Goal: Information Seeking & Learning: Learn about a topic

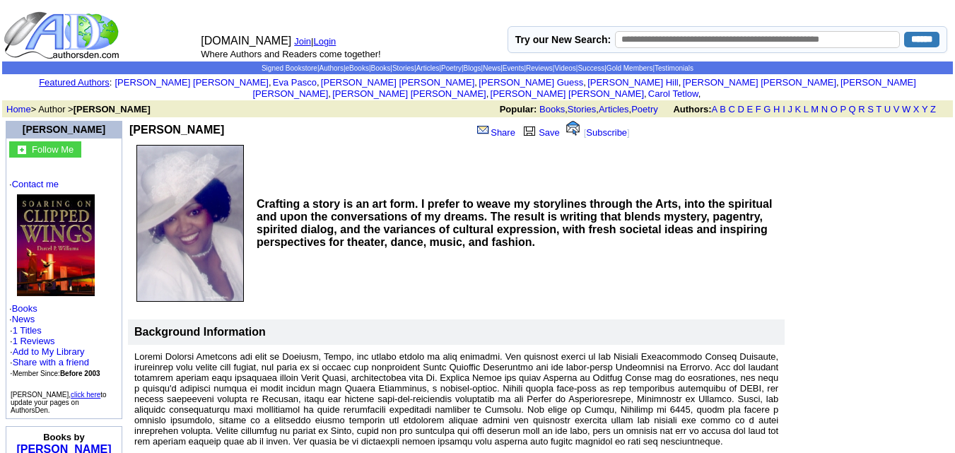
scroll to position [1, 0]
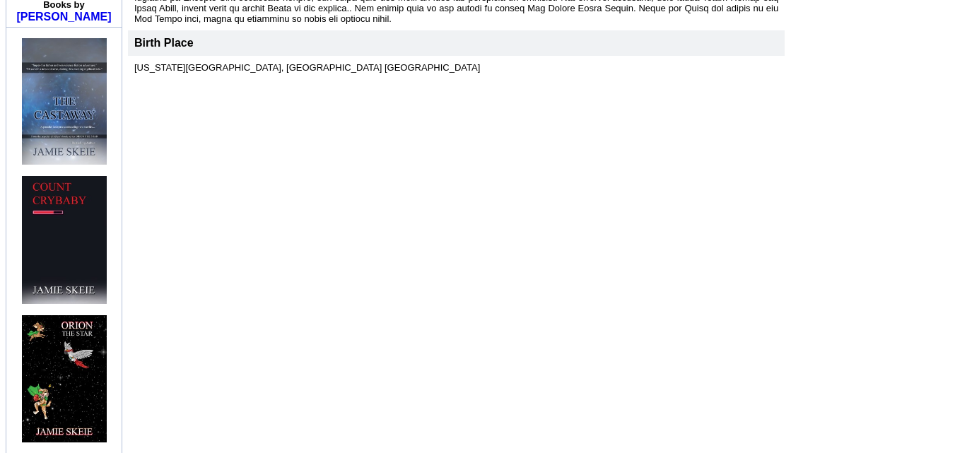
scroll to position [89, 0]
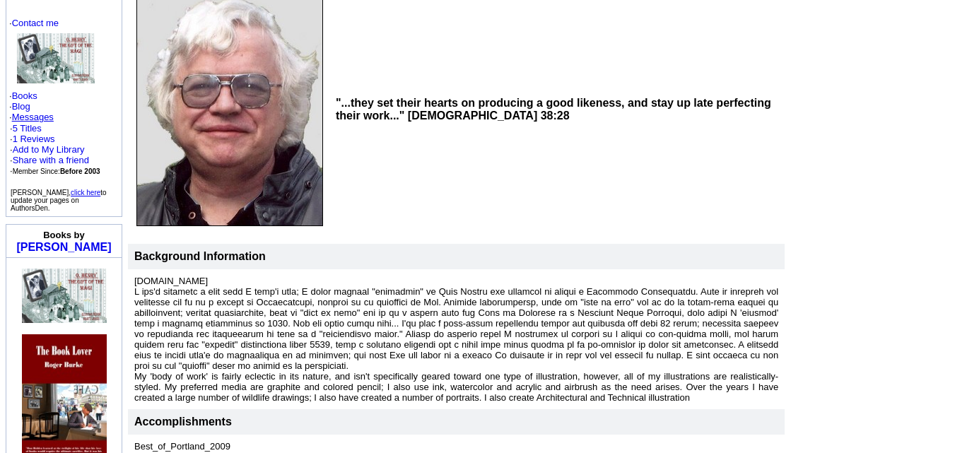
scroll to position [129, 0]
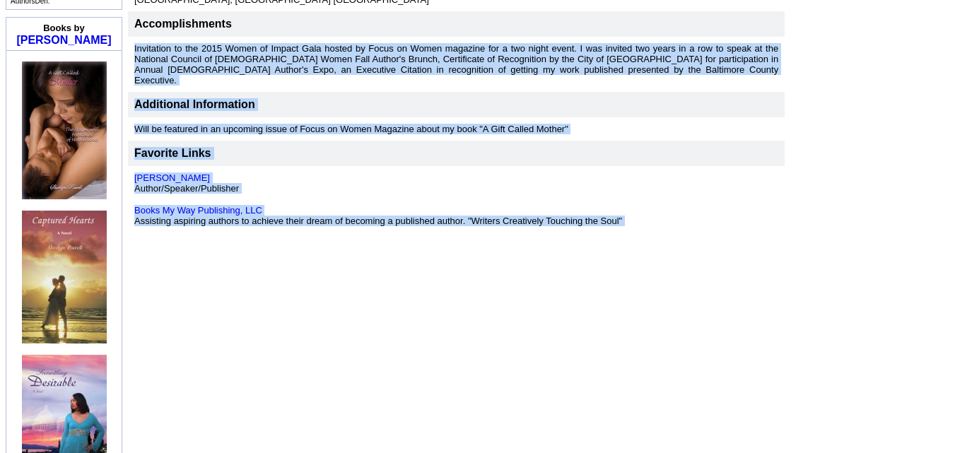
scroll to position [421, 0]
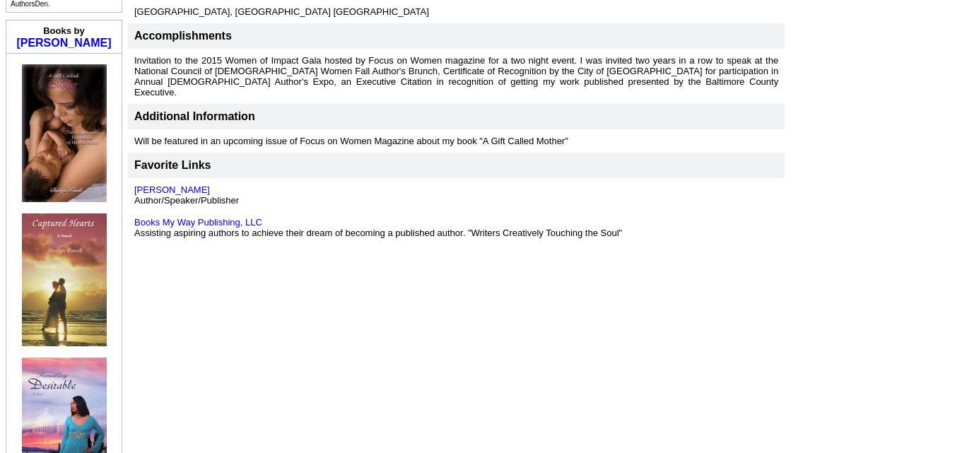
click at [607, 318] on td "Sherlyn Powell Share Save [ Subscribe ] Author/Speaker and Entrepreneur native …" at bounding box center [539, 132] width 827 height 870
click at [183, 185] on link "Sherlyn Powell" at bounding box center [172, 190] width 76 height 11
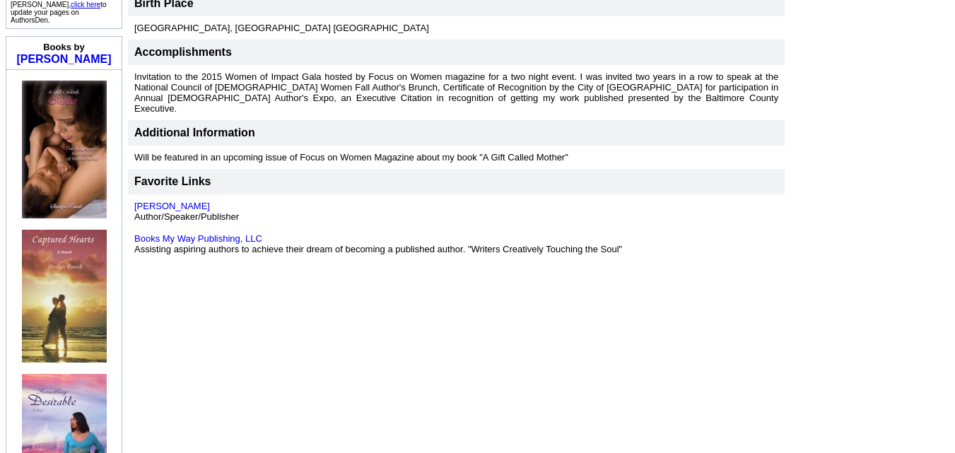
scroll to position [407, 0]
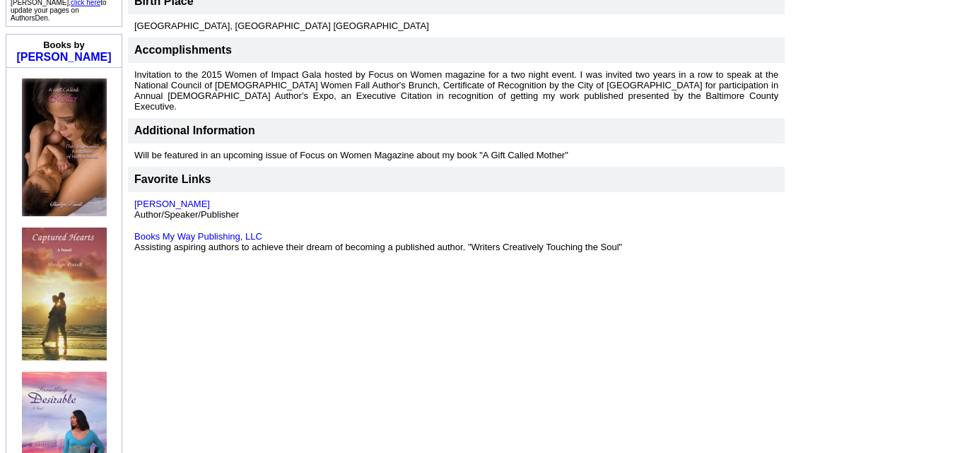
click at [66, 129] on img at bounding box center [64, 148] width 85 height 138
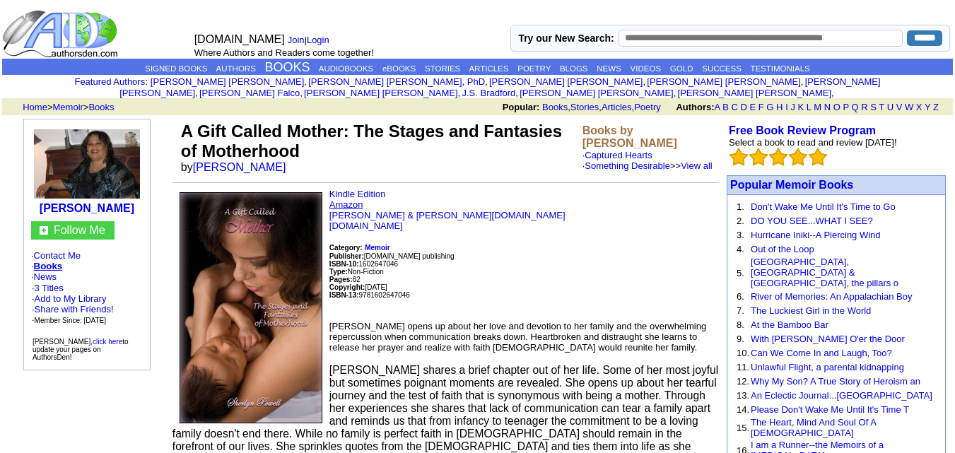
click at [351, 199] on link "Amazon" at bounding box center [347, 204] width 34 height 11
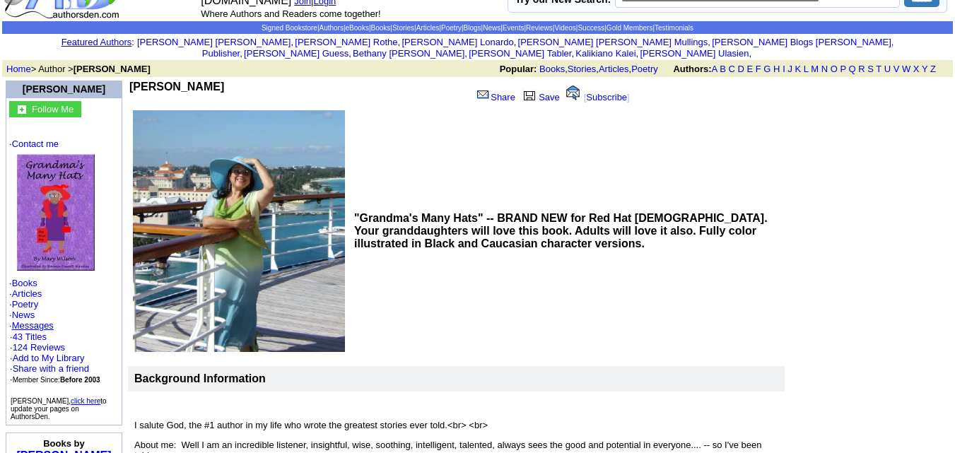
scroll to position [19, 0]
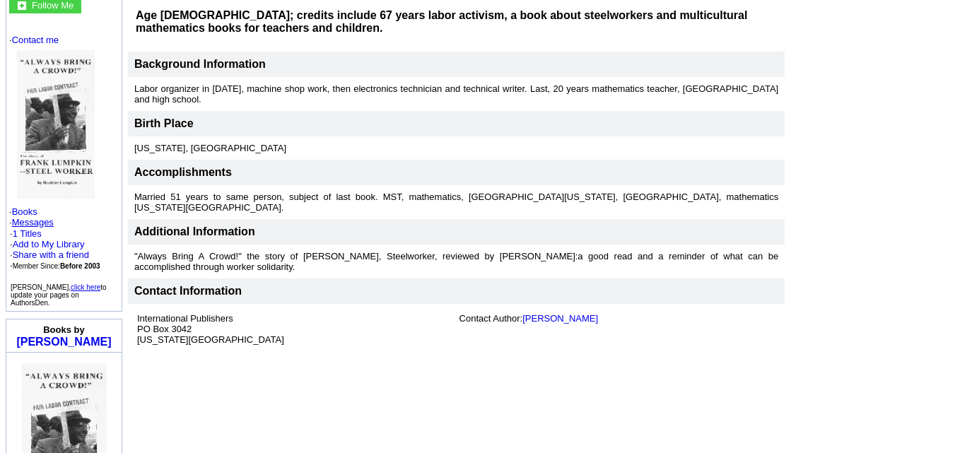
scroll to position [144, 0]
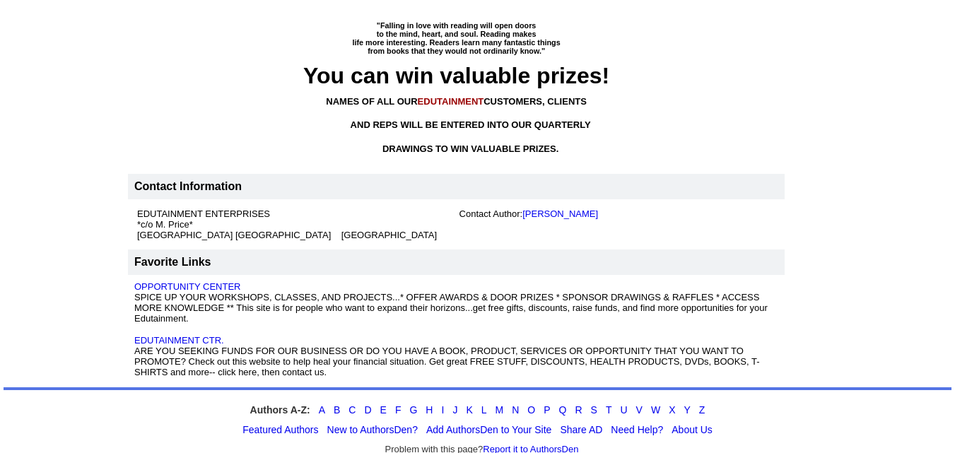
scroll to position [2892, 0]
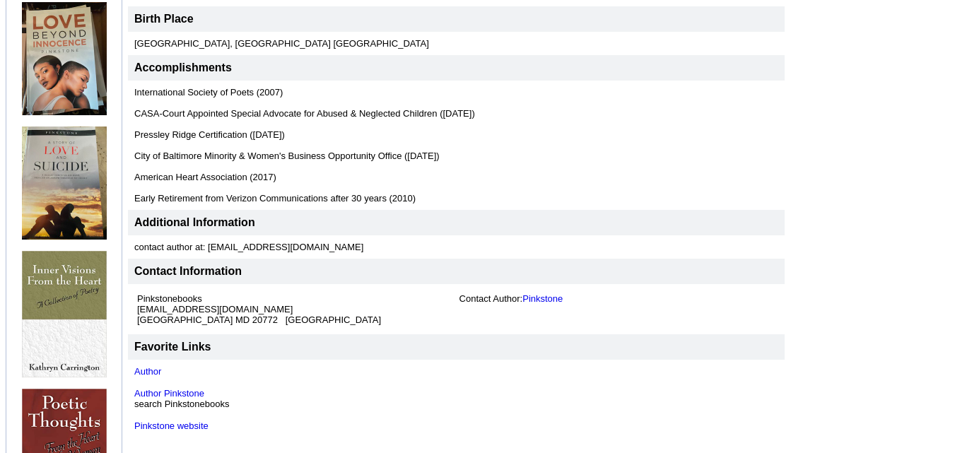
scroll to position [517, 0]
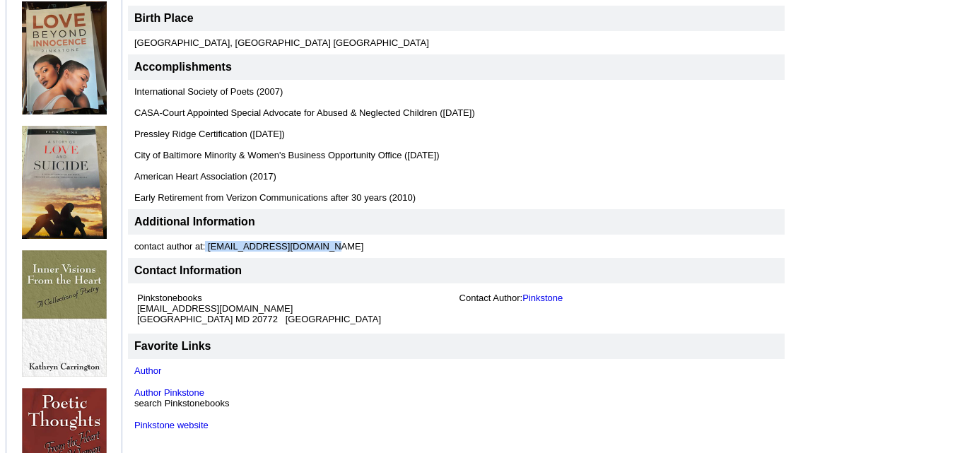
drag, startPoint x: 206, startPoint y: 235, endPoint x: 330, endPoint y: 242, distance: 124.0
click at [330, 242] on td "contact author at: [EMAIL_ADDRESS][DOMAIN_NAME]" at bounding box center [456, 246] width 657 height 23
copy font "[EMAIL_ADDRESS][DOMAIN_NAME]"
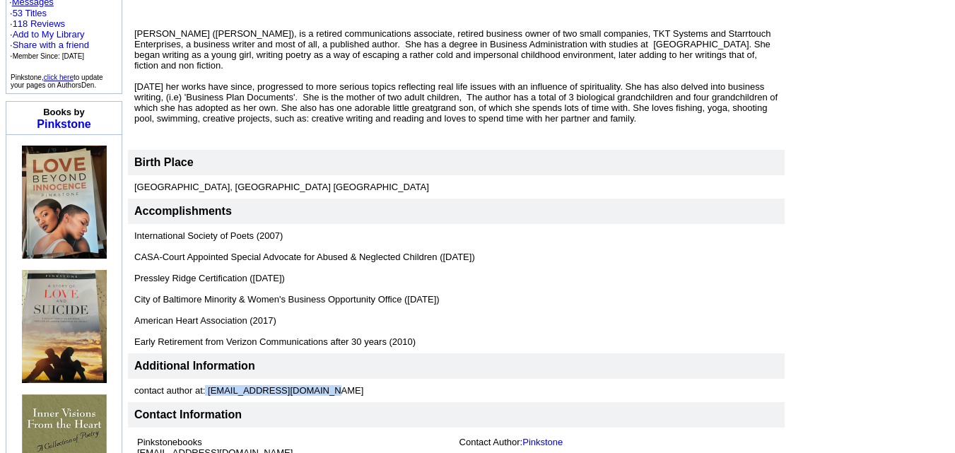
scroll to position [371, 0]
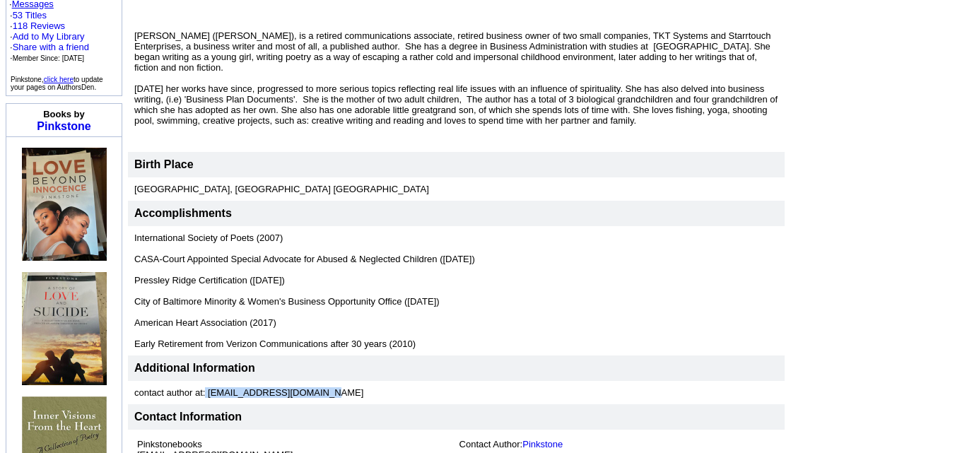
click at [75, 180] on img at bounding box center [64, 204] width 85 height 113
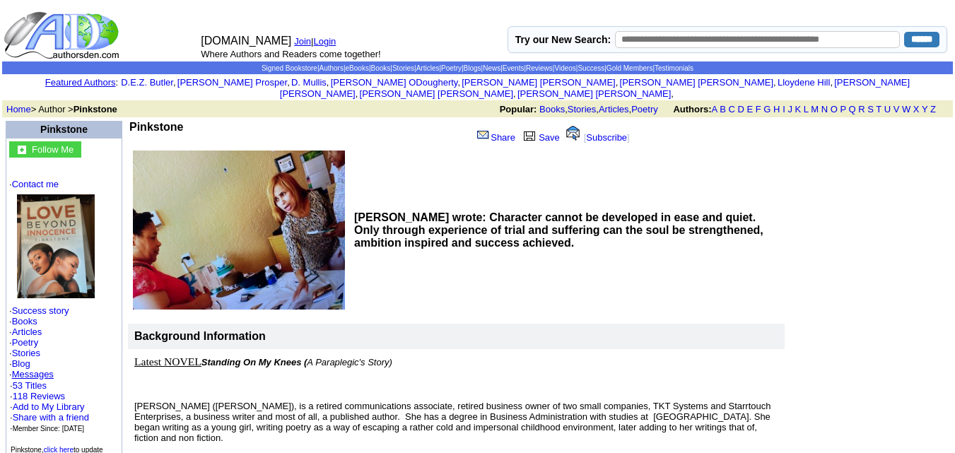
drag, startPoint x: 199, startPoint y: 108, endPoint x: 197, endPoint y: 117, distance: 8.7
copy td "Pinkstone"
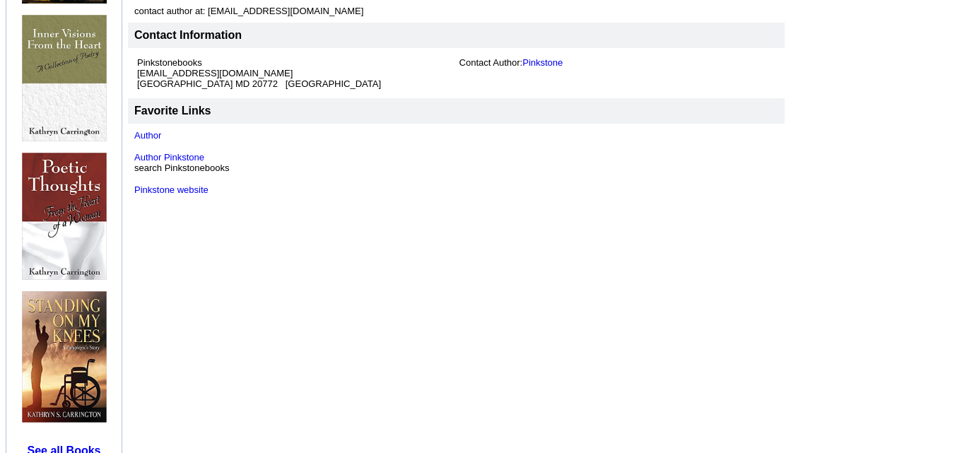
scroll to position [755, 0]
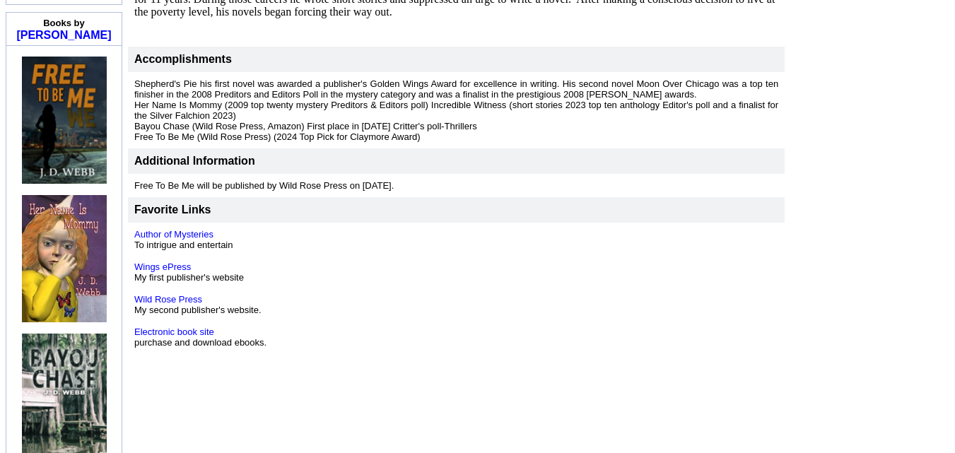
scroll to position [409, 0]
click at [186, 228] on link "Author of Mysteries" at bounding box center [173, 233] width 79 height 11
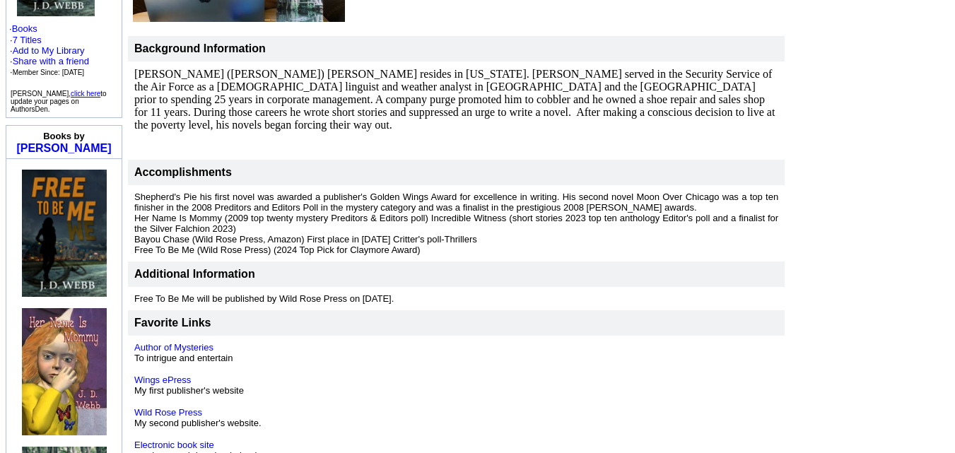
scroll to position [296, 0]
click at [74, 193] on img at bounding box center [64, 232] width 85 height 127
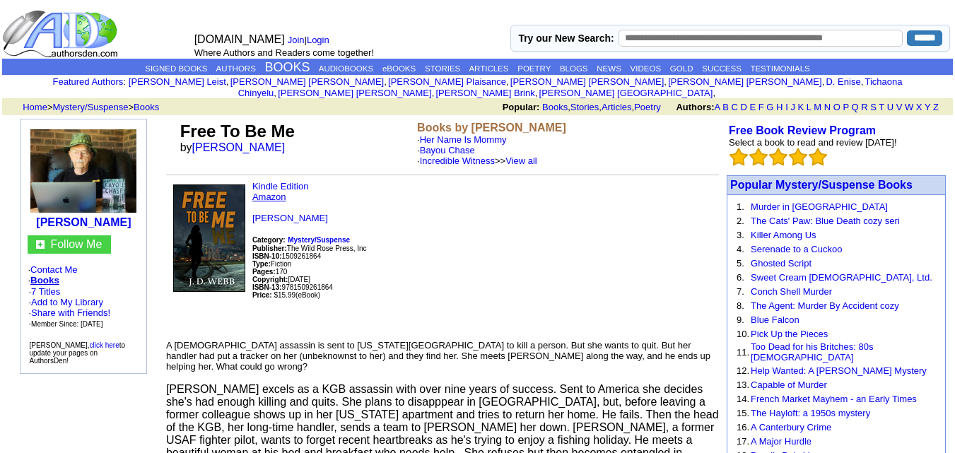
click at [288, 184] on p "Kindle Edition Amazon [PERSON_NAME] Category: Mystery/Suspense Publisher: The W…" at bounding box center [442, 255] width 553 height 148
click at [267, 192] on link "Amazon" at bounding box center [269, 197] width 34 height 11
drag, startPoint x: 255, startPoint y: 134, endPoint x: 197, endPoint y: 139, distance: 58.9
click at [197, 139] on td "Free To Be Me by [PERSON_NAME]" at bounding box center [296, 144] width 237 height 50
copy font "JD Webb"
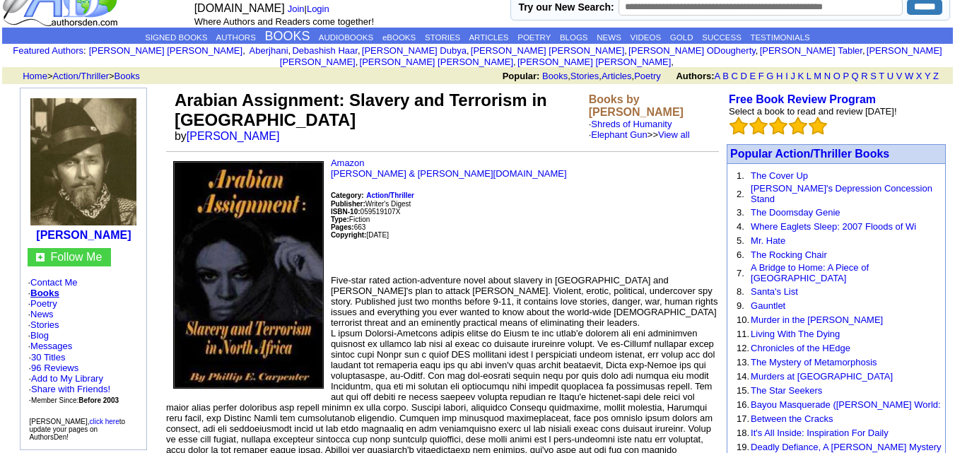
scroll to position [39, 0]
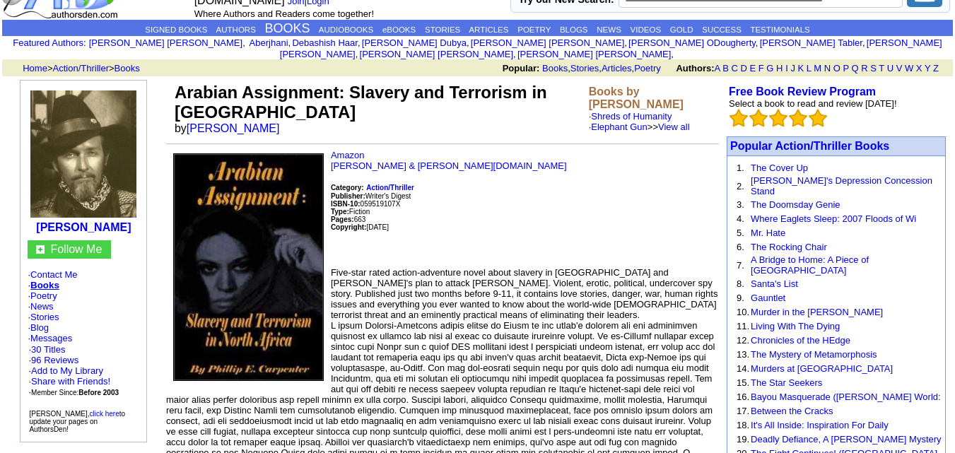
click at [308, 216] on img at bounding box center [248, 267] width 151 height 228
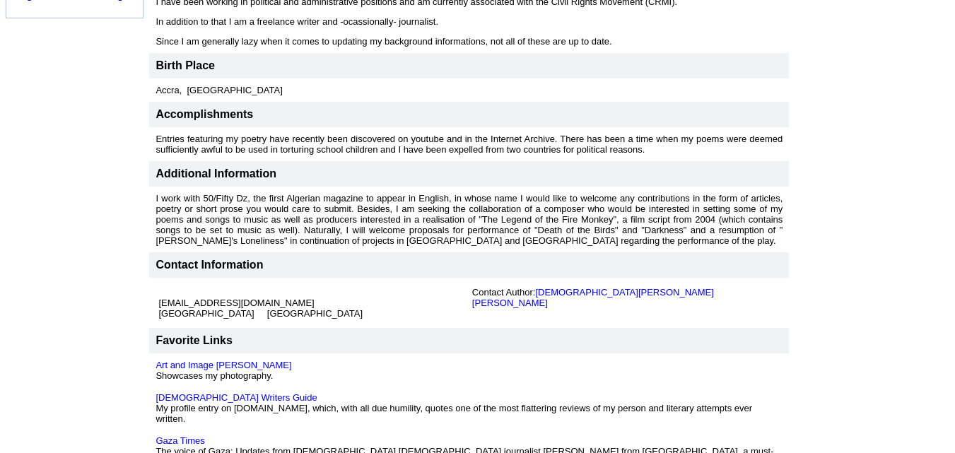
scroll to position [935, 0]
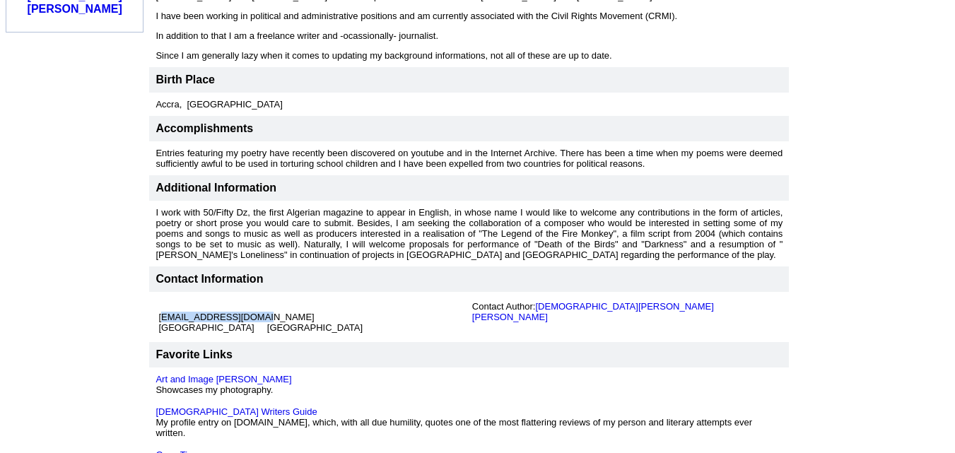
drag, startPoint x: 236, startPoint y: 281, endPoint x: 136, endPoint y: 283, distance: 99.7
click at [156, 298] on td "jamaalfna@ymail.com Limassol Cyprus" at bounding box center [312, 316] width 313 height 37
copy font "jamaalfna@ymail.com"
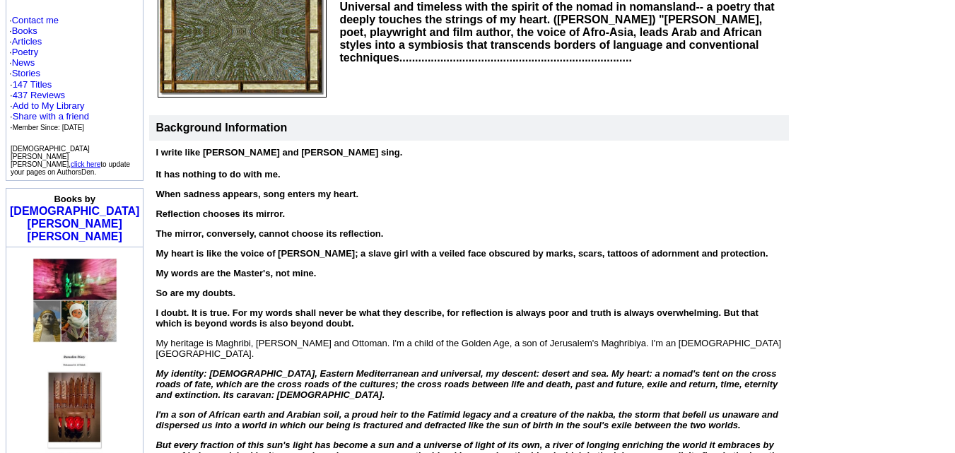
scroll to position [194, 0]
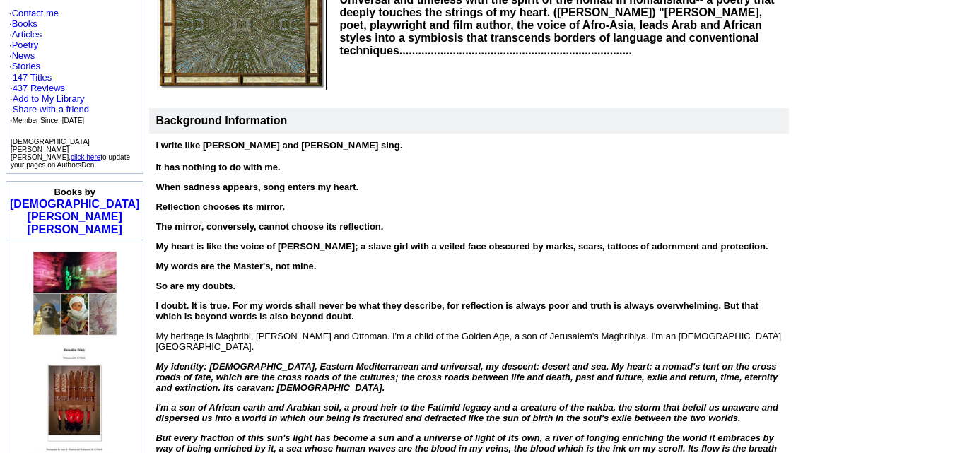
click at [70, 251] on img at bounding box center [75, 293] width 85 height 85
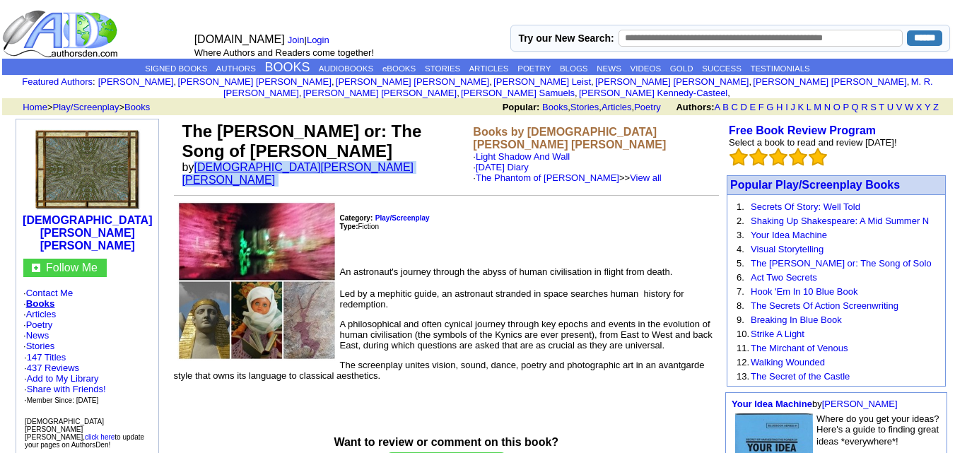
drag, startPoint x: 312, startPoint y: 151, endPoint x: 190, endPoint y: 151, distance: 121.6
click at [190, 161] on font "by Muhammad A. Al Mahdi" at bounding box center [297, 173] width 231 height 25
copy font "[DEMOGRAPHIC_DATA][PERSON_NAME] [PERSON_NAME]"
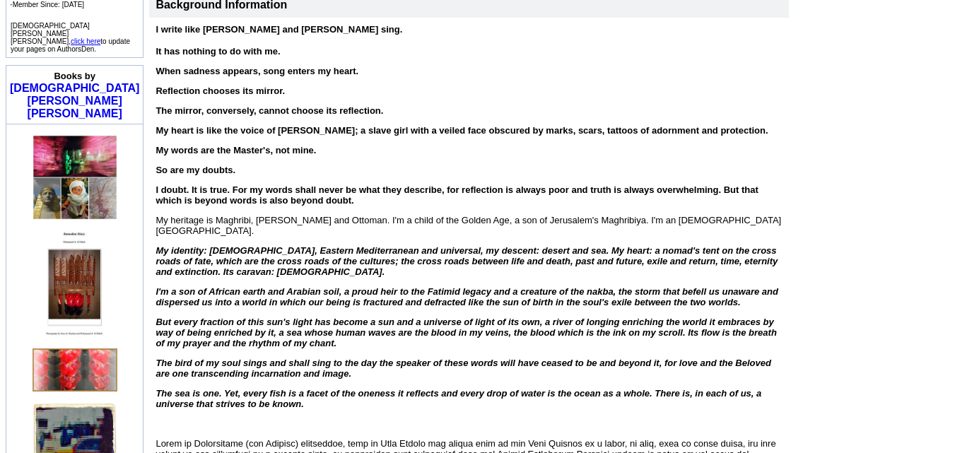
scroll to position [308, 0]
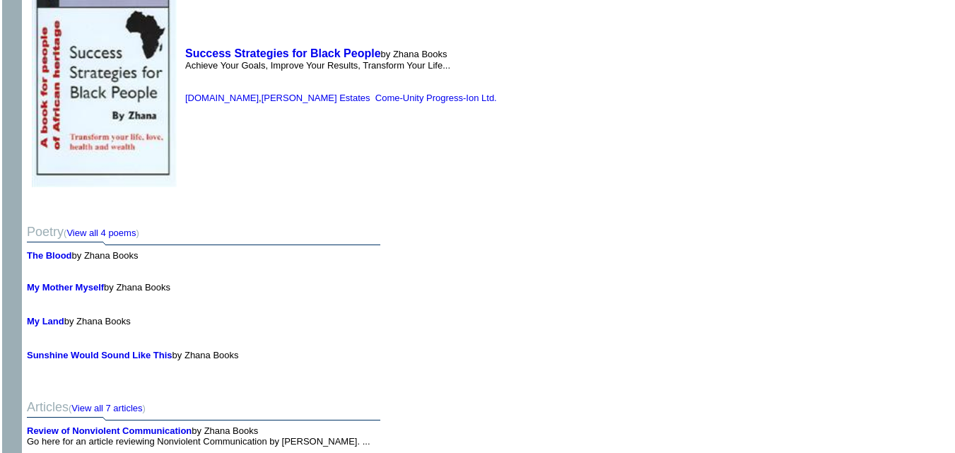
scroll to position [2129, 0]
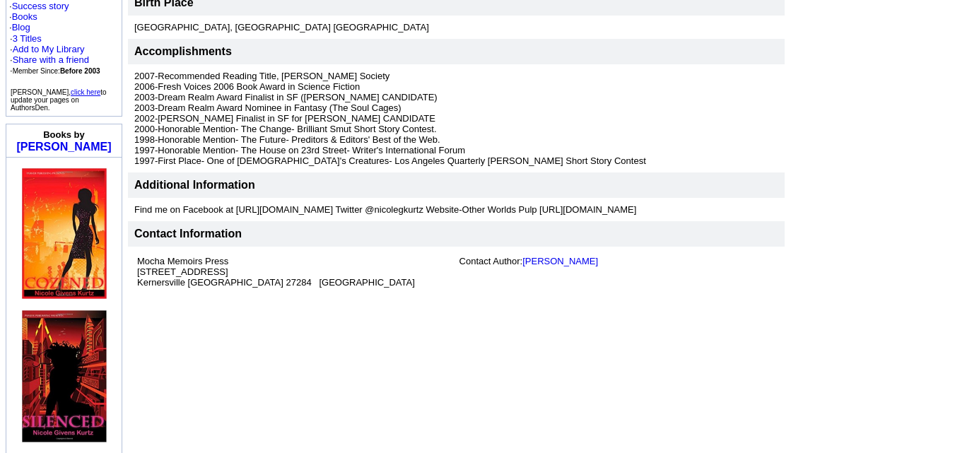
scroll to position [320, 0]
click at [598, 204] on font "Find me on Facebook at https://www.facebook.com/nicolegkurtz Twitter @nicolegku…" at bounding box center [385, 209] width 502 height 11
drag, startPoint x: 598, startPoint y: 196, endPoint x: 736, endPoint y: 196, distance: 137.9
click at [636, 204] on font "Find me on Facebook at https://www.facebook.com/nicolegkurtz Twitter @nicolegku…" at bounding box center [385, 209] width 502 height 11
copy font "http://www.nicolegivenskurtz.com"
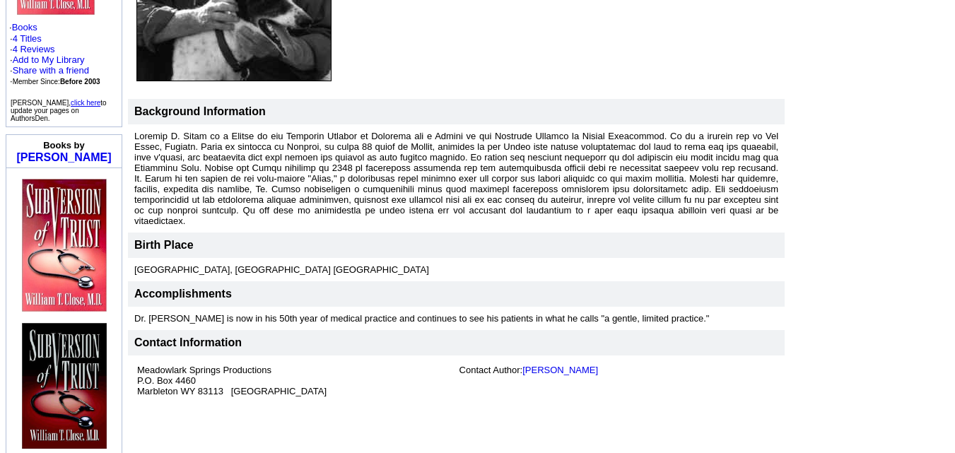
scroll to position [307, 0]
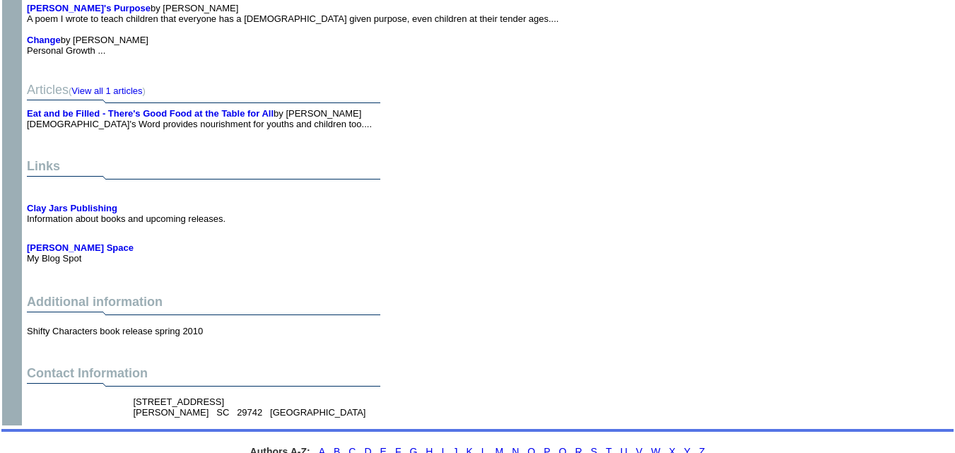
scroll to position [2475, 0]
click at [100, 204] on b "Clay Jars Publishing" at bounding box center [72, 209] width 91 height 11
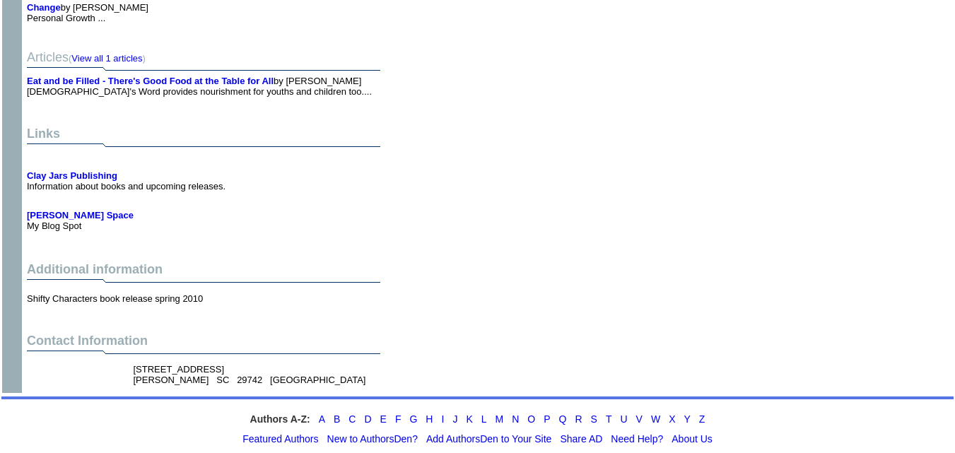
scroll to position [2501, 0]
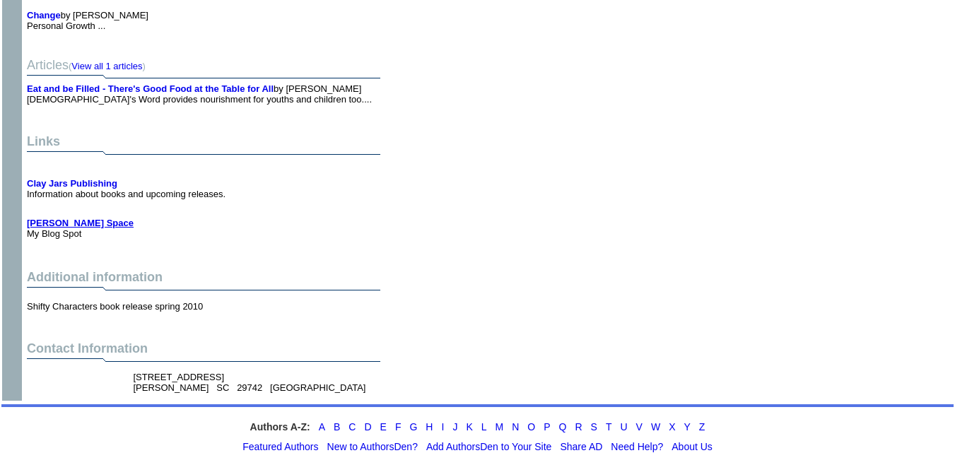
click at [61, 218] on b "Shirley's Space" at bounding box center [80, 223] width 107 height 11
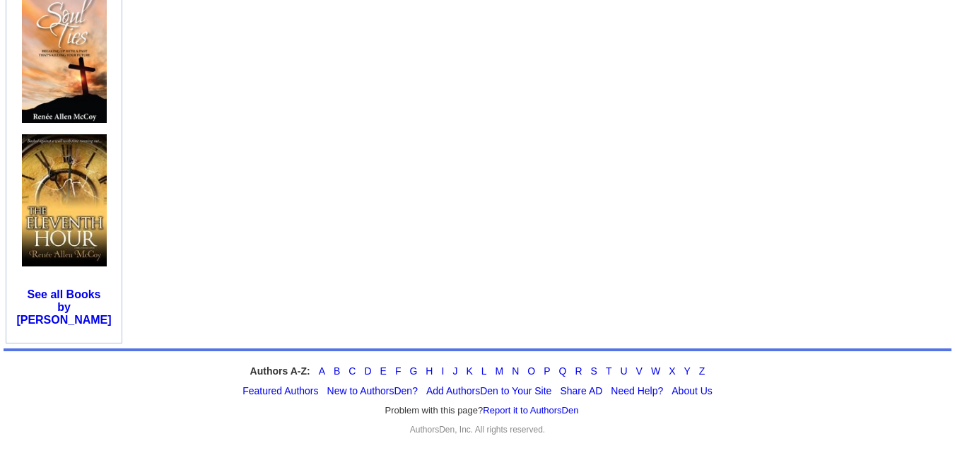
scroll to position [950, 0]
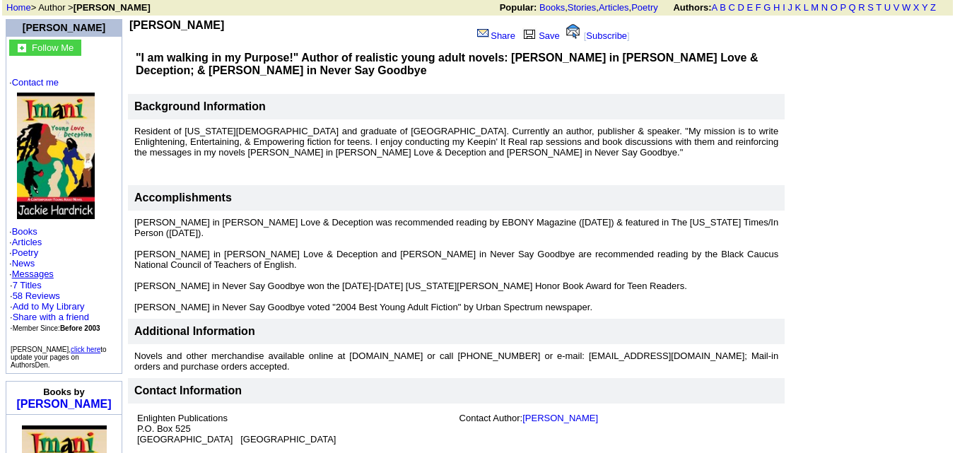
scroll to position [101, 0]
drag, startPoint x: 575, startPoint y: 334, endPoint x: 716, endPoint y: 334, distance: 141.4
click at [716, 351] on font "Novels and other merchandise available online at www.jackiehardrick.com or call…" at bounding box center [456, 361] width 644 height 21
copy font "books@enlightenpublications.com"
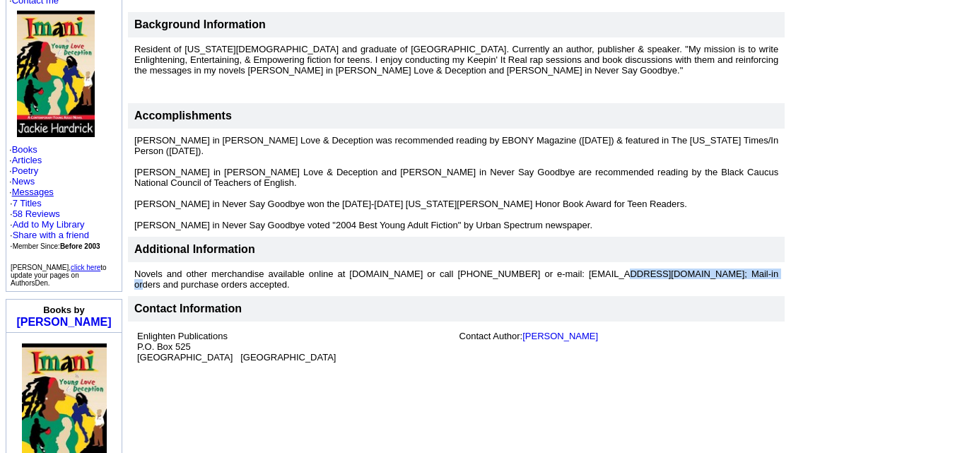
scroll to position [0, 0]
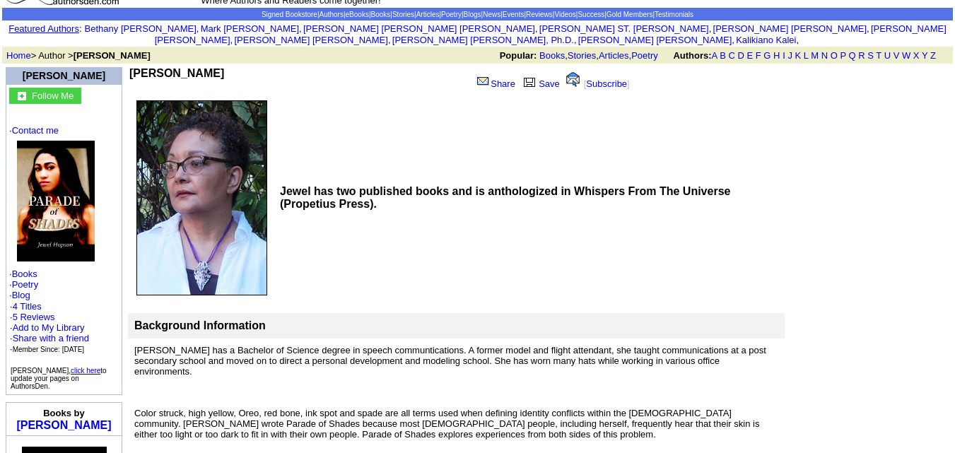
scroll to position [57, 0]
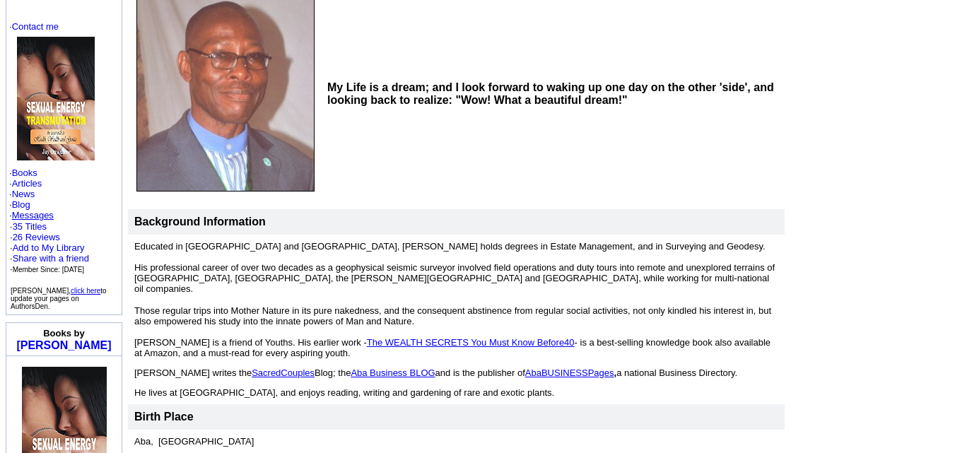
scroll to position [16, 0]
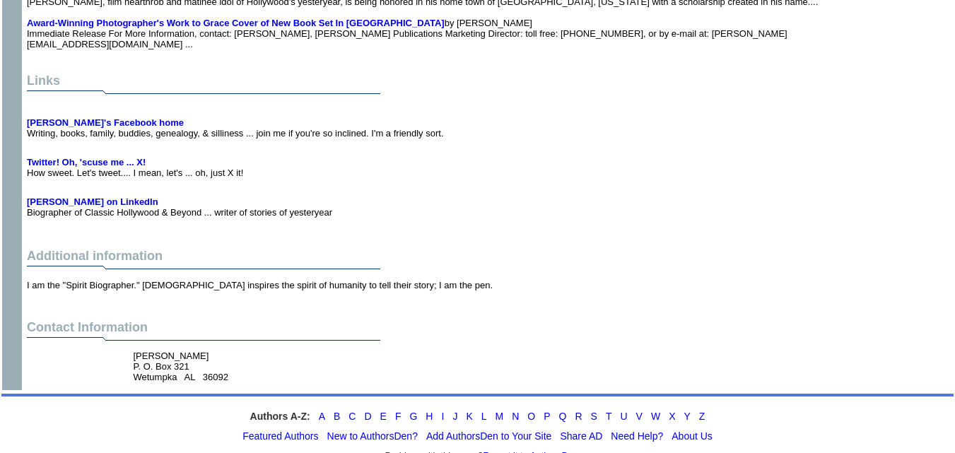
scroll to position [4991, 0]
click at [86, 207] on b "Linda on LinkedIn" at bounding box center [93, 201] width 132 height 11
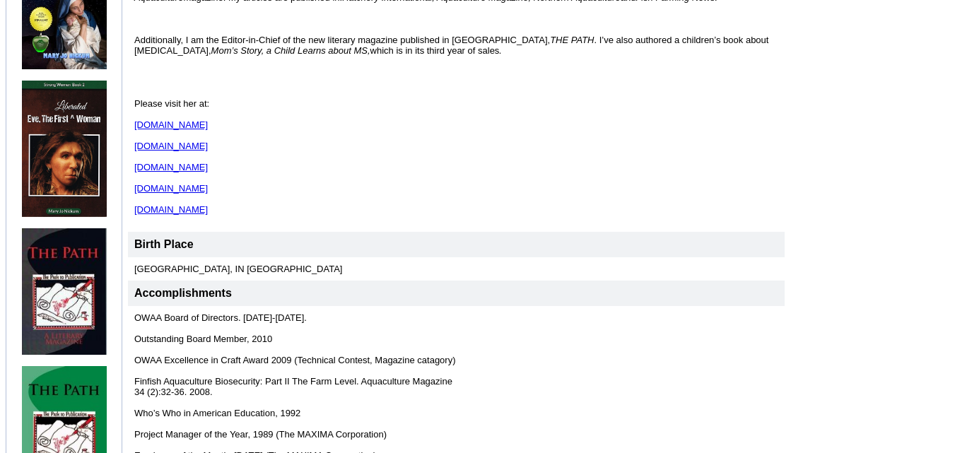
scroll to position [702, 0]
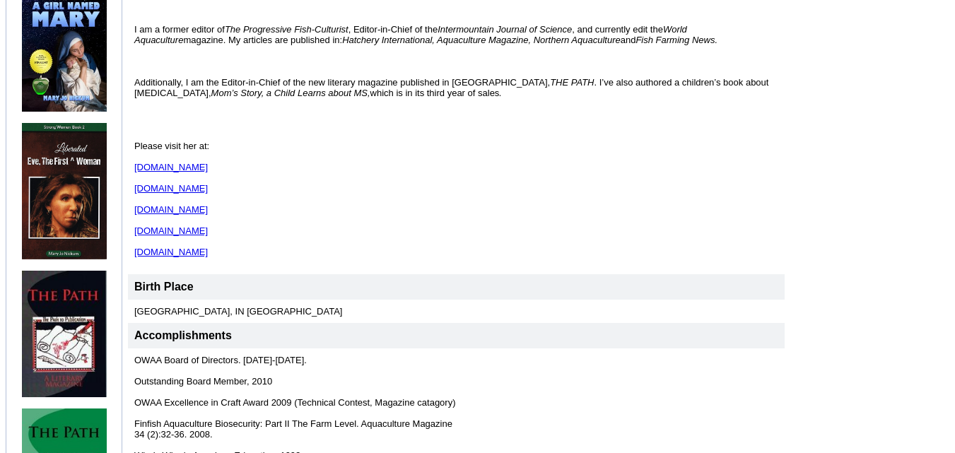
click at [194, 162] on link "[DOMAIN_NAME]" at bounding box center [171, 167] width 74 height 11
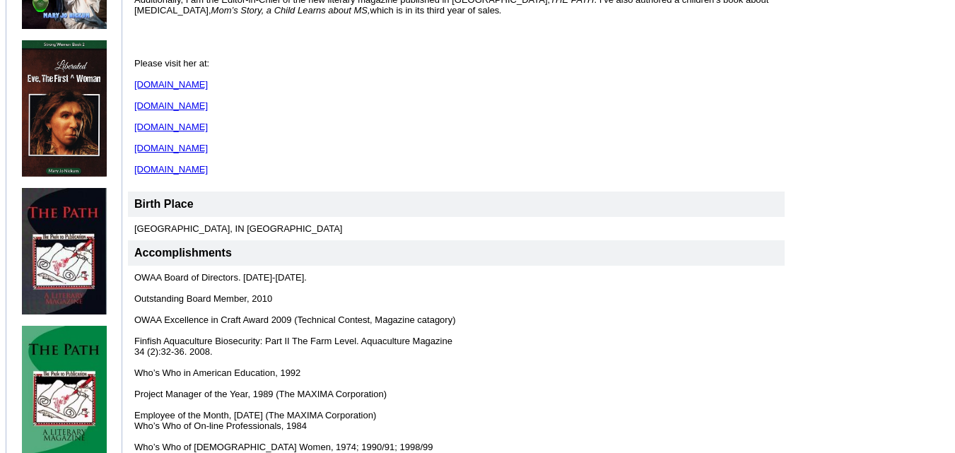
scroll to position [789, 0]
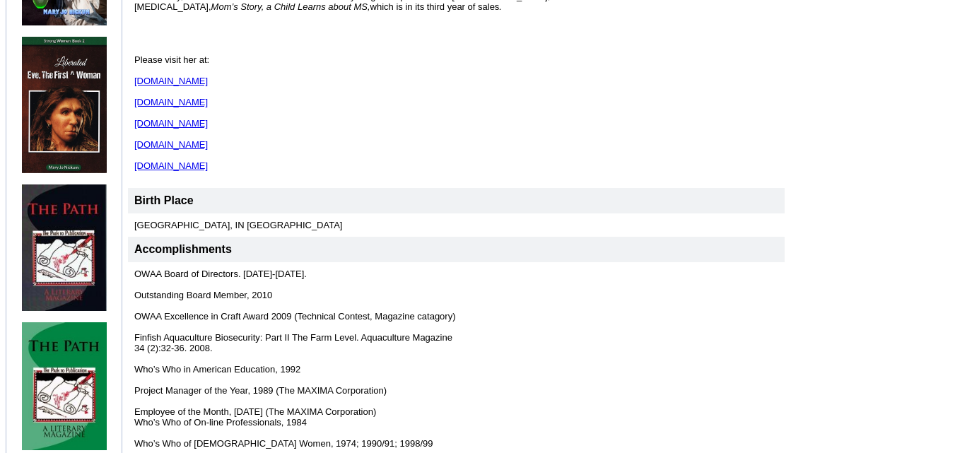
click at [169, 118] on link "www.marynickum.com" at bounding box center [171, 123] width 74 height 11
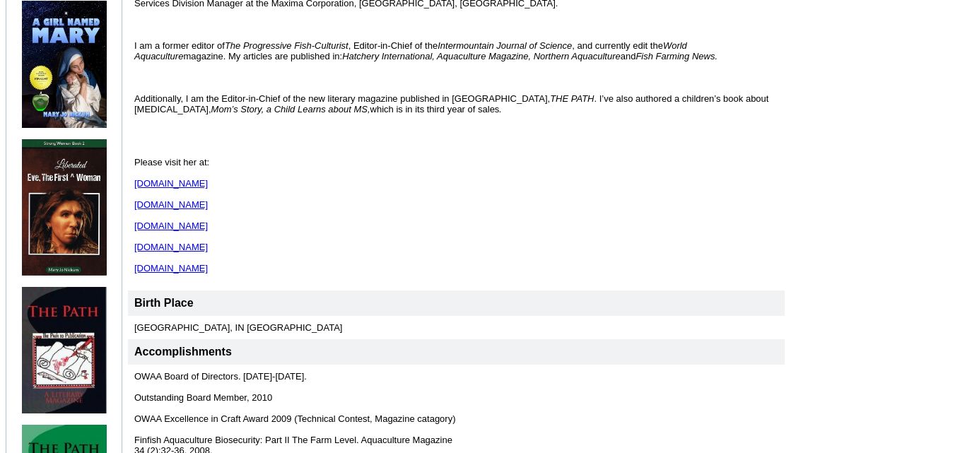
scroll to position [528, 0]
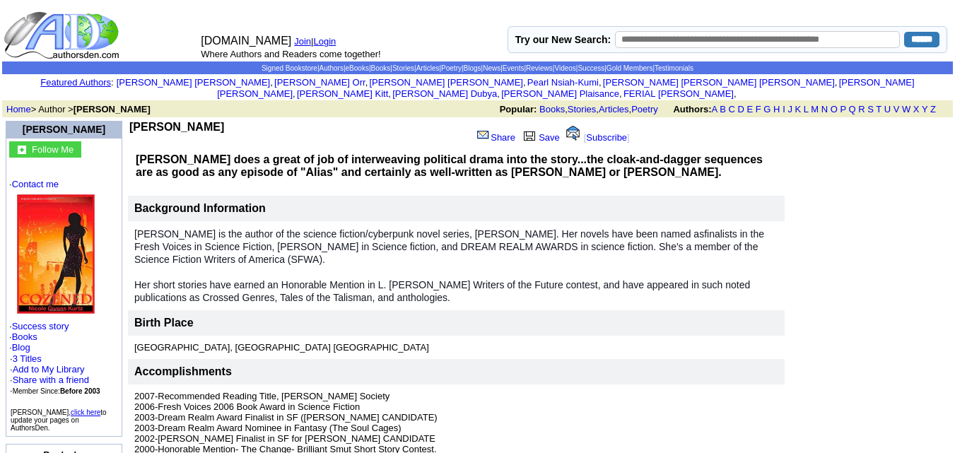
scroll to position [320, 0]
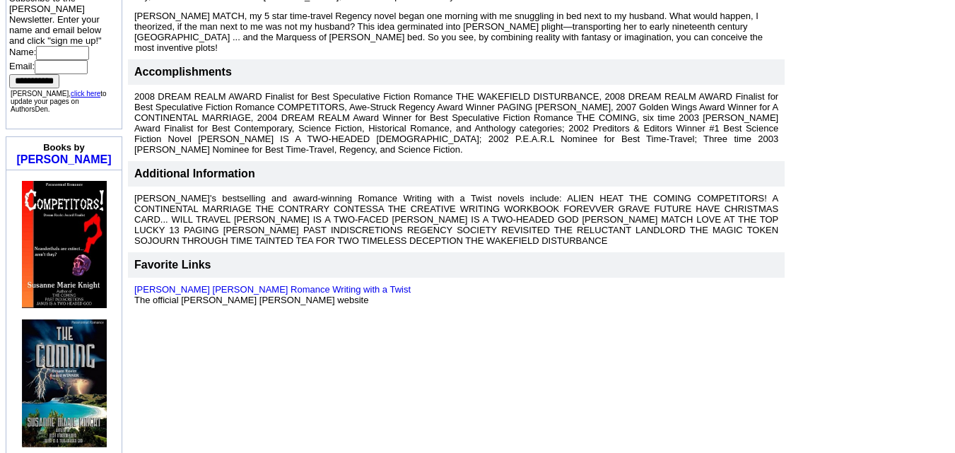
scroll to position [471, 0]
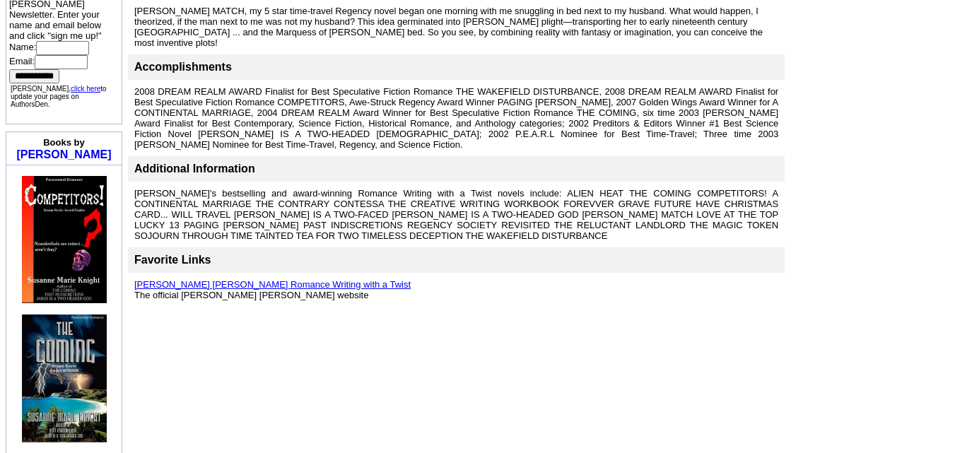
click at [262, 279] on link "Susanne Marie Knight's Romance Writing with a Twist" at bounding box center [272, 284] width 277 height 11
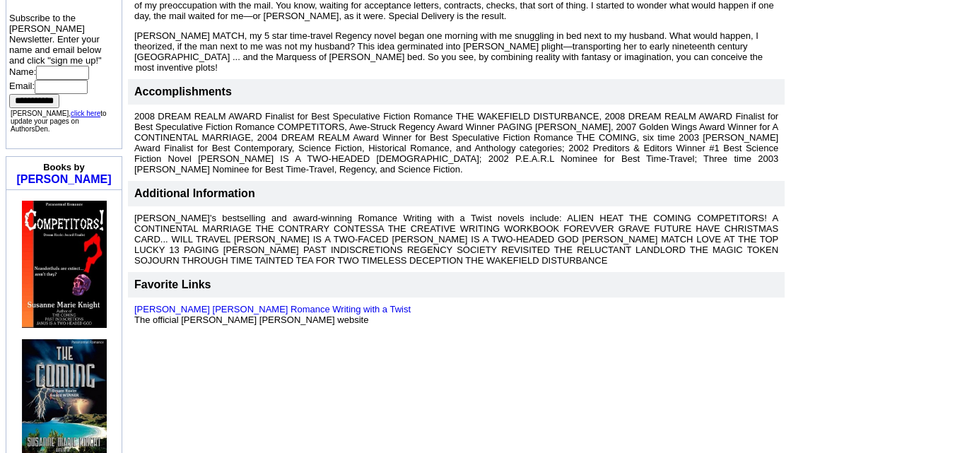
scroll to position [412, 0]
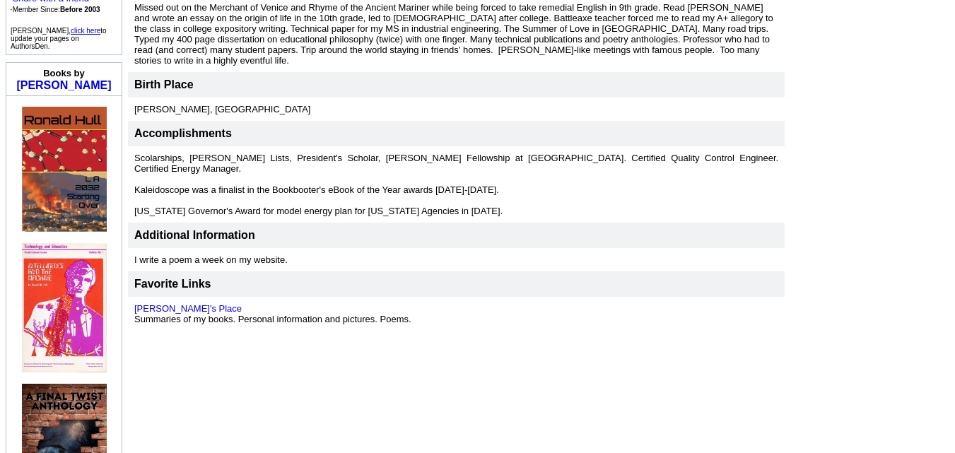
scroll to position [441, 0]
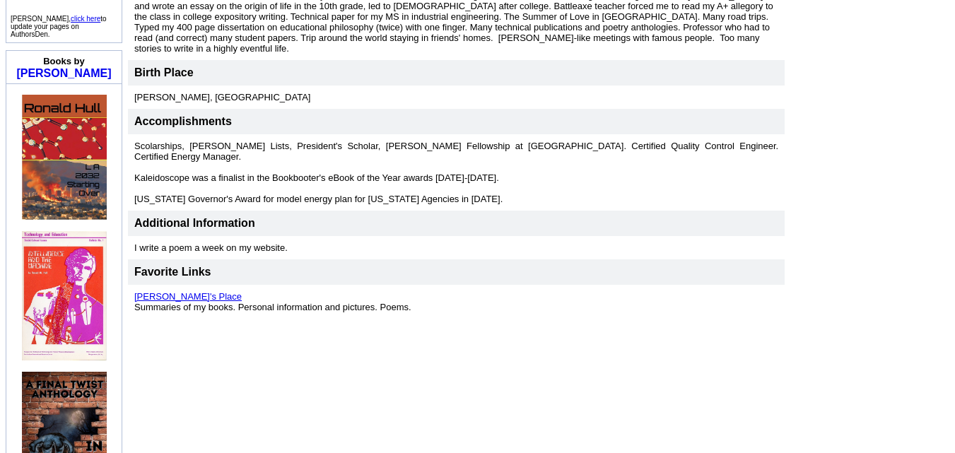
click at [159, 291] on link "[PERSON_NAME]'s Place" at bounding box center [187, 296] width 107 height 11
click at [81, 147] on img at bounding box center [64, 157] width 85 height 124
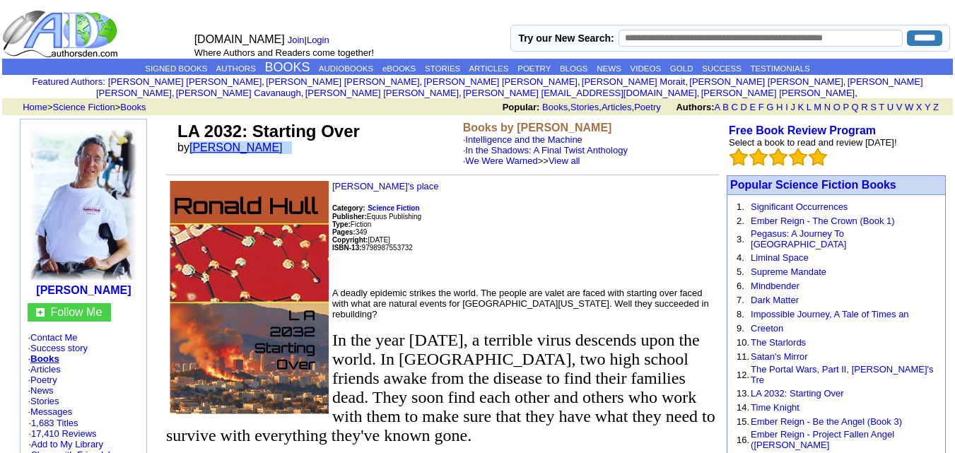
drag, startPoint x: 279, startPoint y: 133, endPoint x: 193, endPoint y: 132, distance: 86.3
click at [193, 132] on td "LA 2032: Starting Over by Ronald W. Hull" at bounding box center [318, 144] width 286 height 50
copy font "[PERSON_NAME]"
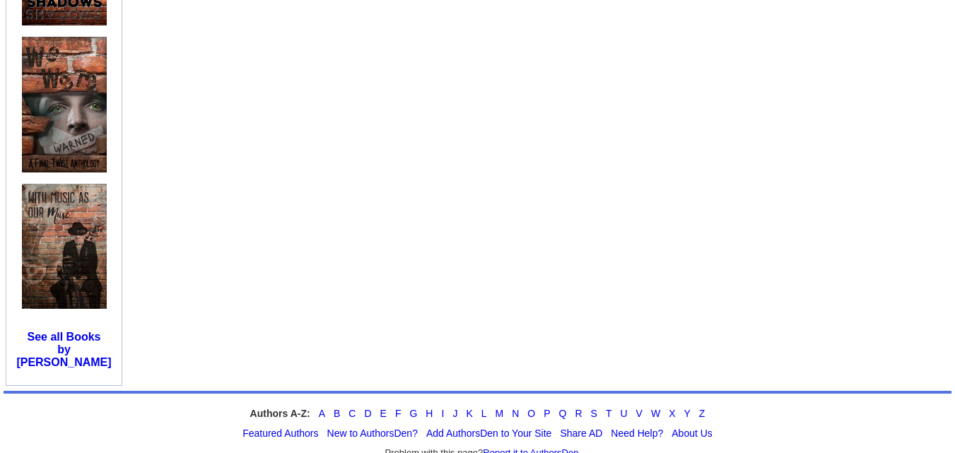
scroll to position [917, 0]
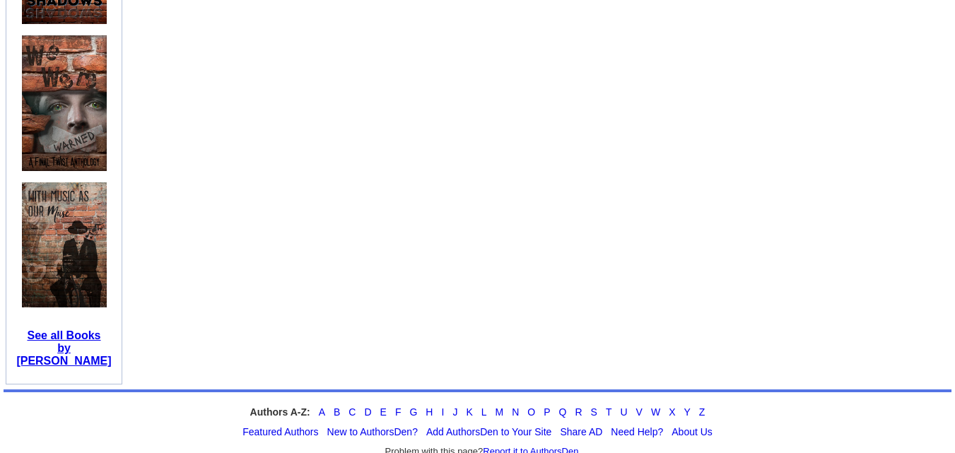
click at [61, 335] on b "See all Books by [PERSON_NAME]" at bounding box center [63, 348] width 95 height 37
